Goal: Task Accomplishment & Management: Manage account settings

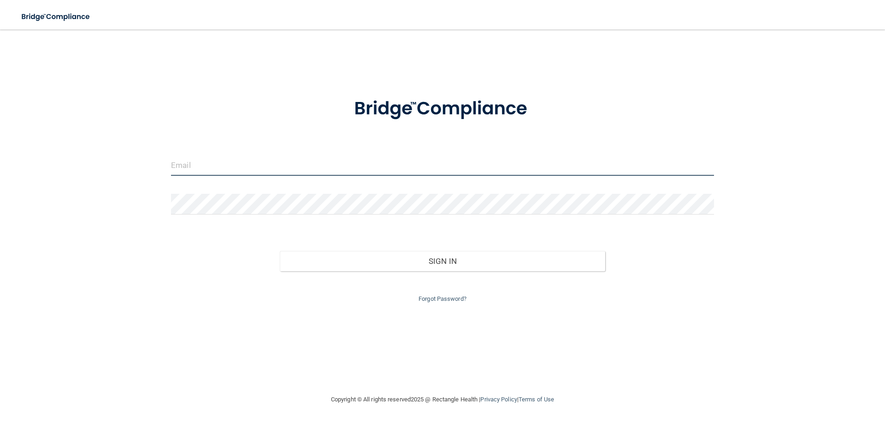
click at [226, 159] on input "email" at bounding box center [442, 165] width 543 height 21
type input "[EMAIL_ADDRESS][DOMAIN_NAME]"
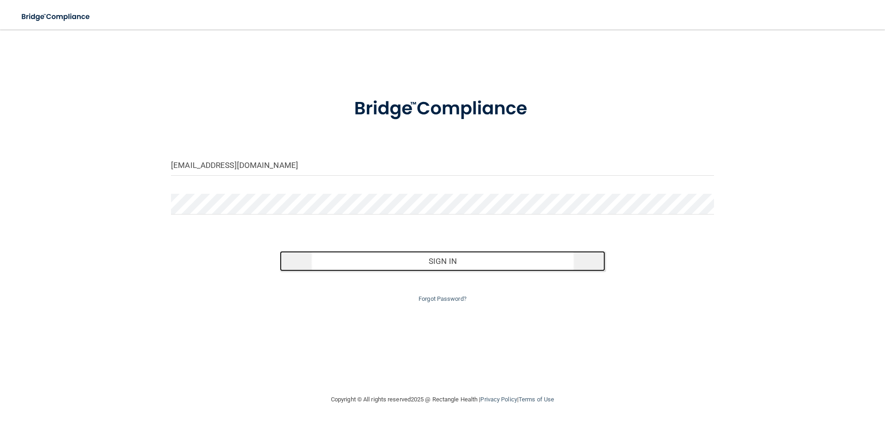
drag, startPoint x: 455, startPoint y: 263, endPoint x: 450, endPoint y: 262, distance: 5.2
click at [455, 263] on button "Sign In" at bounding box center [443, 261] width 326 height 20
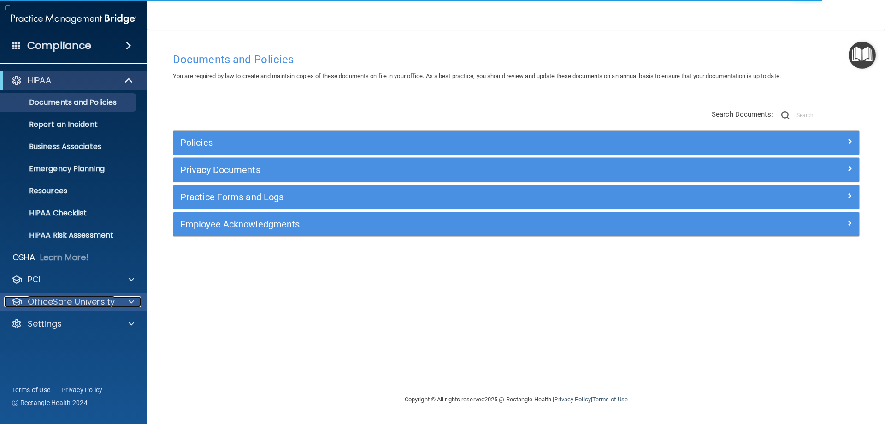
click at [59, 302] on p "OfficeSafe University" at bounding box center [71, 301] width 87 height 11
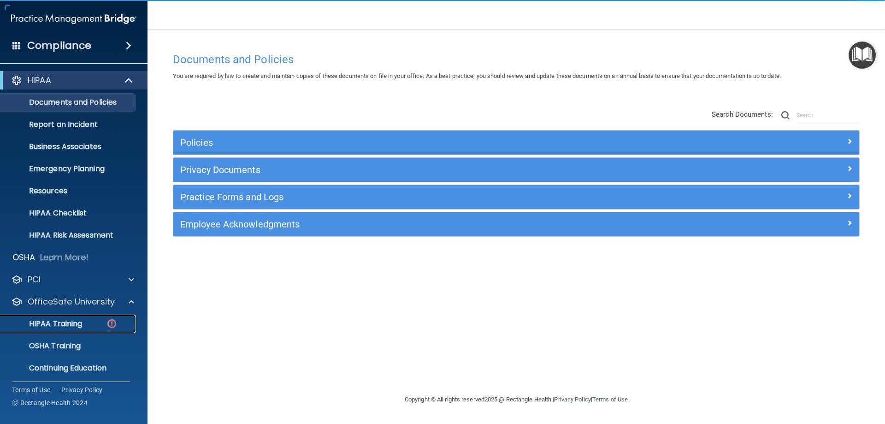
click at [68, 322] on p "HIPAA Training" at bounding box center [44, 323] width 76 height 9
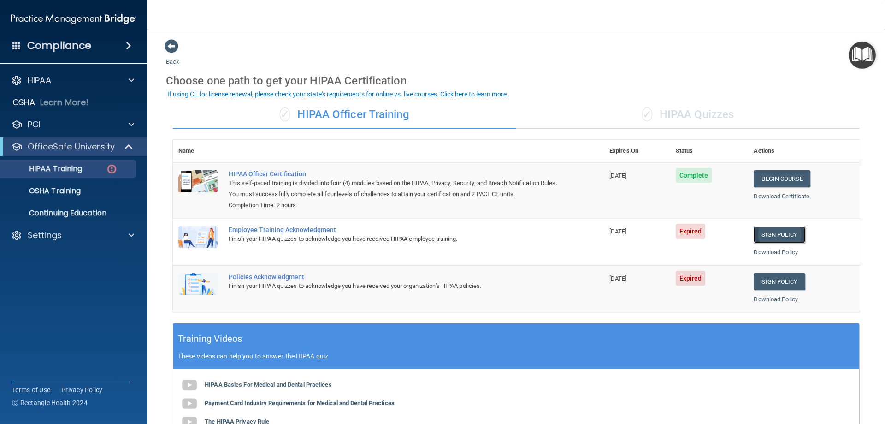
click at [770, 232] on link "Sign Policy" at bounding box center [779, 234] width 51 height 17
click at [774, 278] on link "Sign Policy" at bounding box center [779, 281] width 51 height 17
click at [51, 46] on h4 "Compliance" at bounding box center [59, 45] width 64 height 13
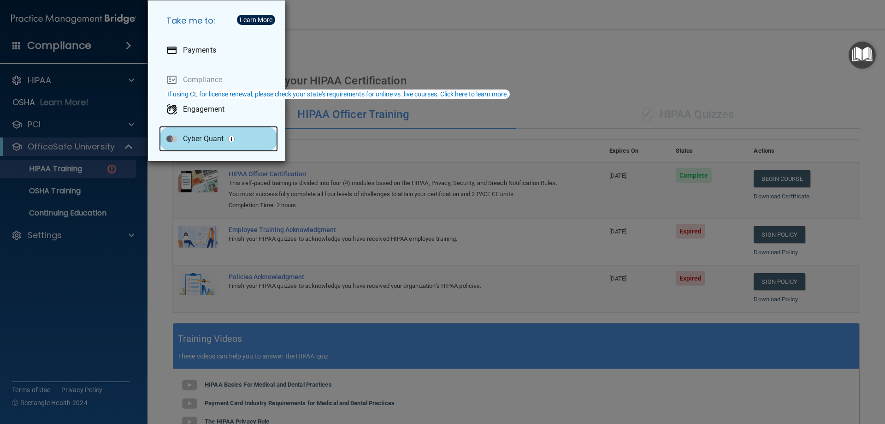
click at [195, 136] on p "Cyber Quant" at bounding box center [203, 138] width 41 height 9
click at [351, 42] on div "Take me to: Payments Compliance Engagement Cyber Quant" at bounding box center [442, 212] width 885 height 424
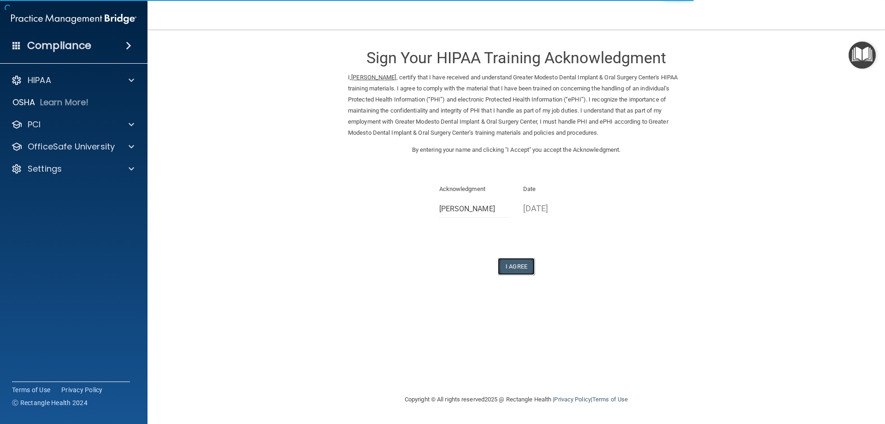
click at [510, 266] on button "I Agree" at bounding box center [516, 266] width 37 height 17
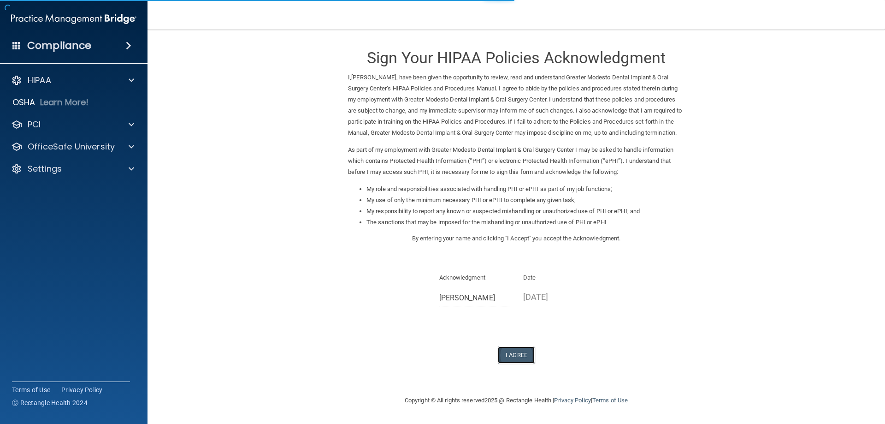
drag, startPoint x: 523, startPoint y: 369, endPoint x: 518, endPoint y: 369, distance: 5.1
click at [522, 363] on button "I Agree" at bounding box center [516, 354] width 37 height 17
